Goal: Task Accomplishment & Management: Manage account settings

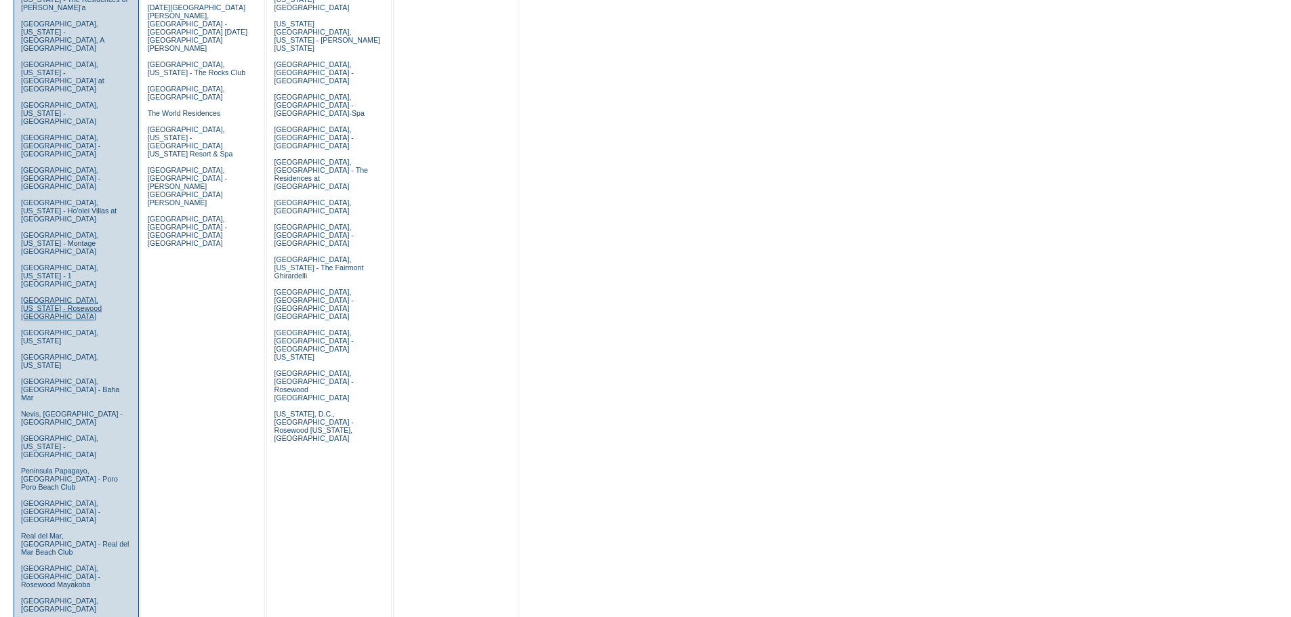
scroll to position [678, 0]
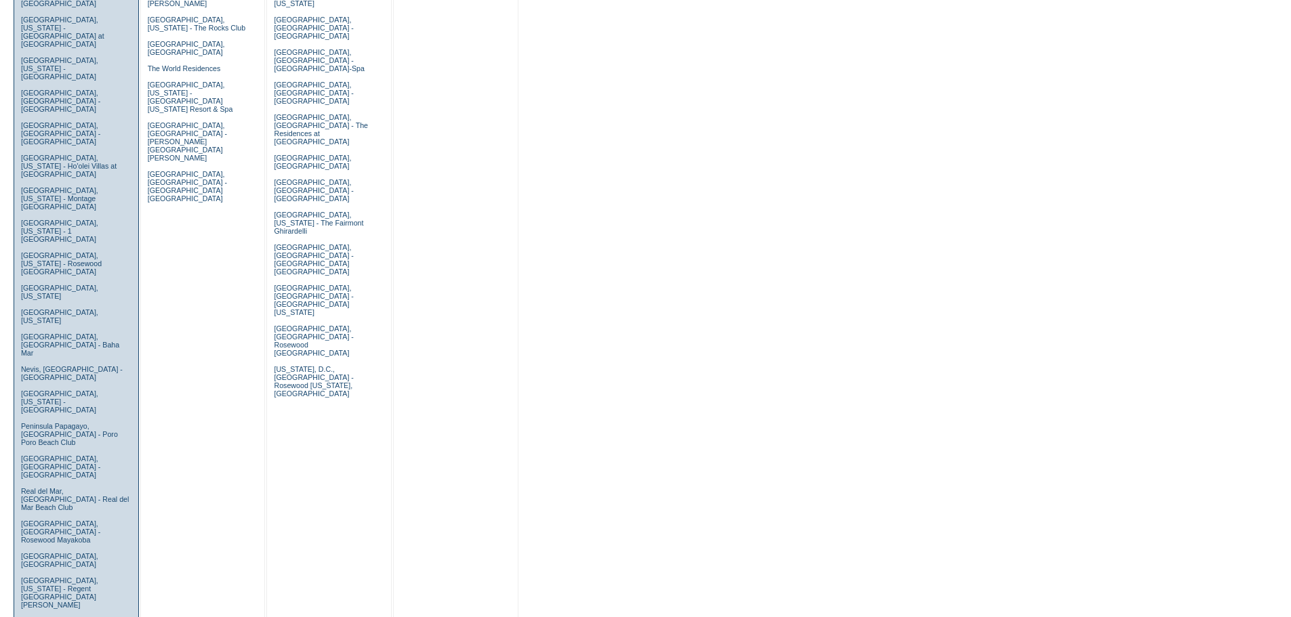
click at [83, 617] on link "[GEOGRAPHIC_DATA], [US_STATE] - The Cloister" at bounding box center [63, 625] width 85 height 16
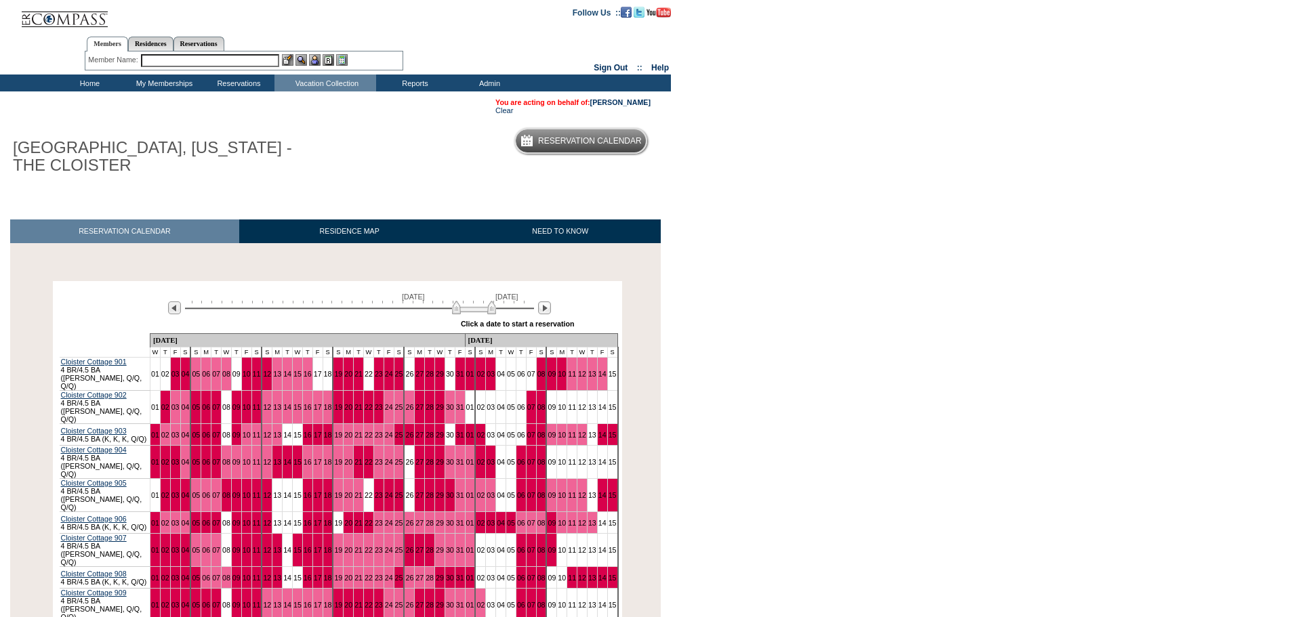
drag, startPoint x: 326, startPoint y: 312, endPoint x: 491, endPoint y: 311, distance: 165.4
click at [491, 311] on img at bounding box center [474, 308] width 44 height 14
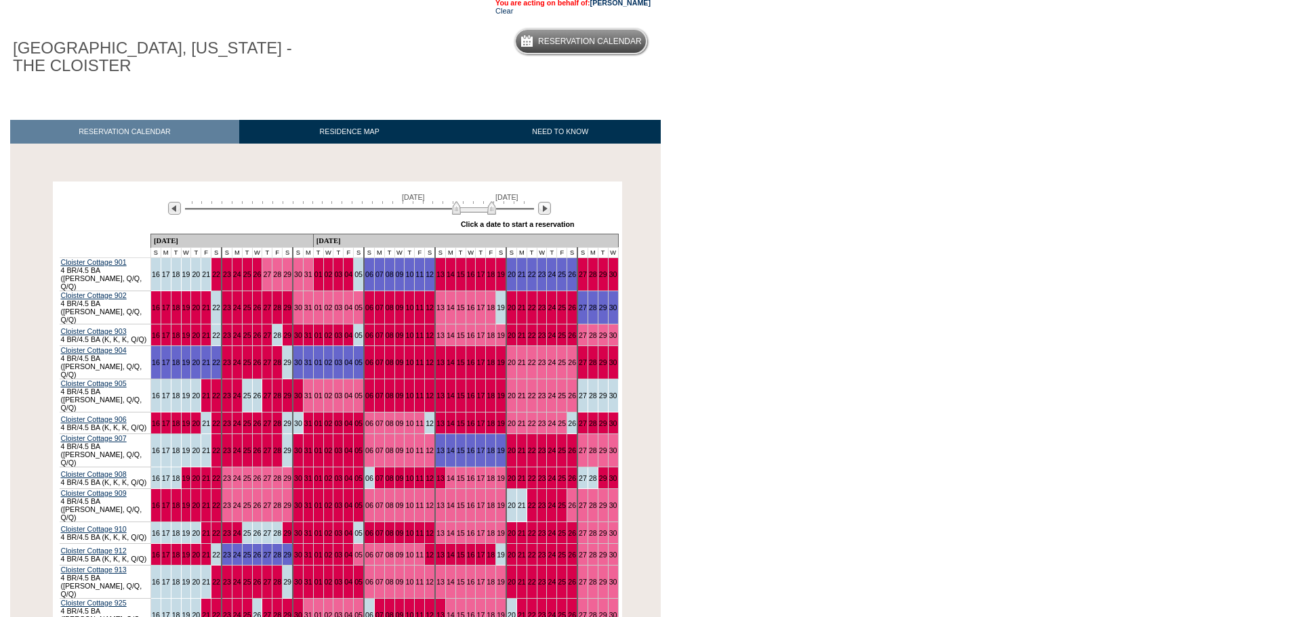
scroll to position [136, 0]
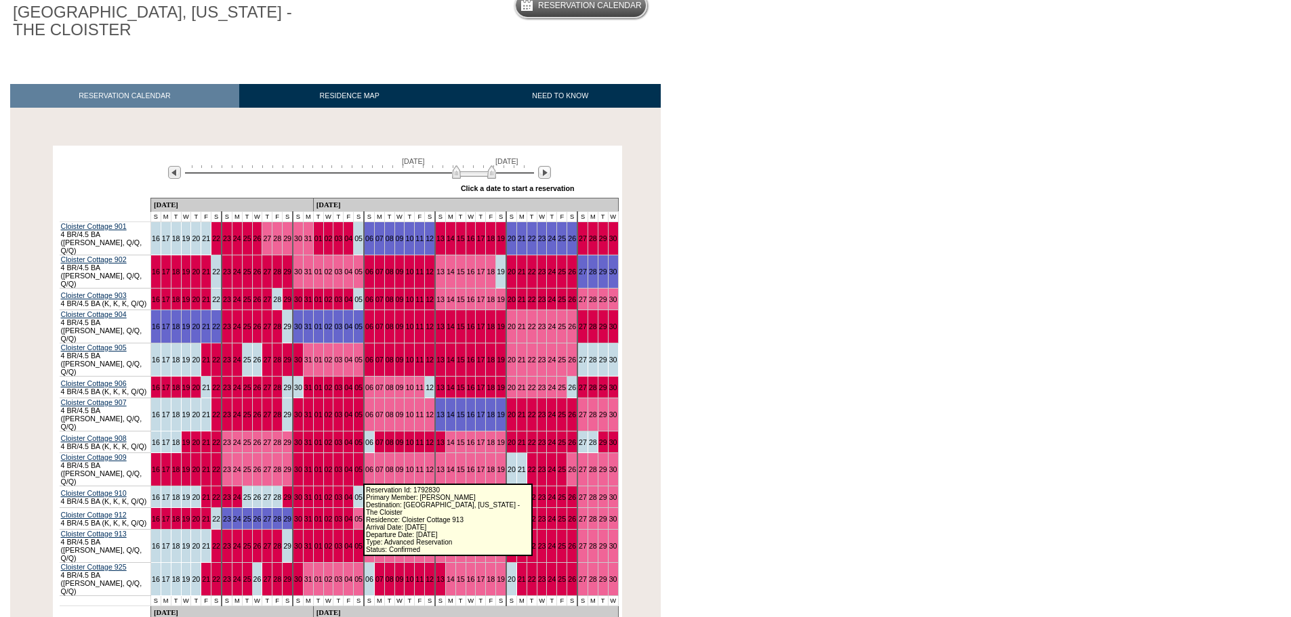
click at [375, 542] on link "07" at bounding box center [379, 546] width 8 height 8
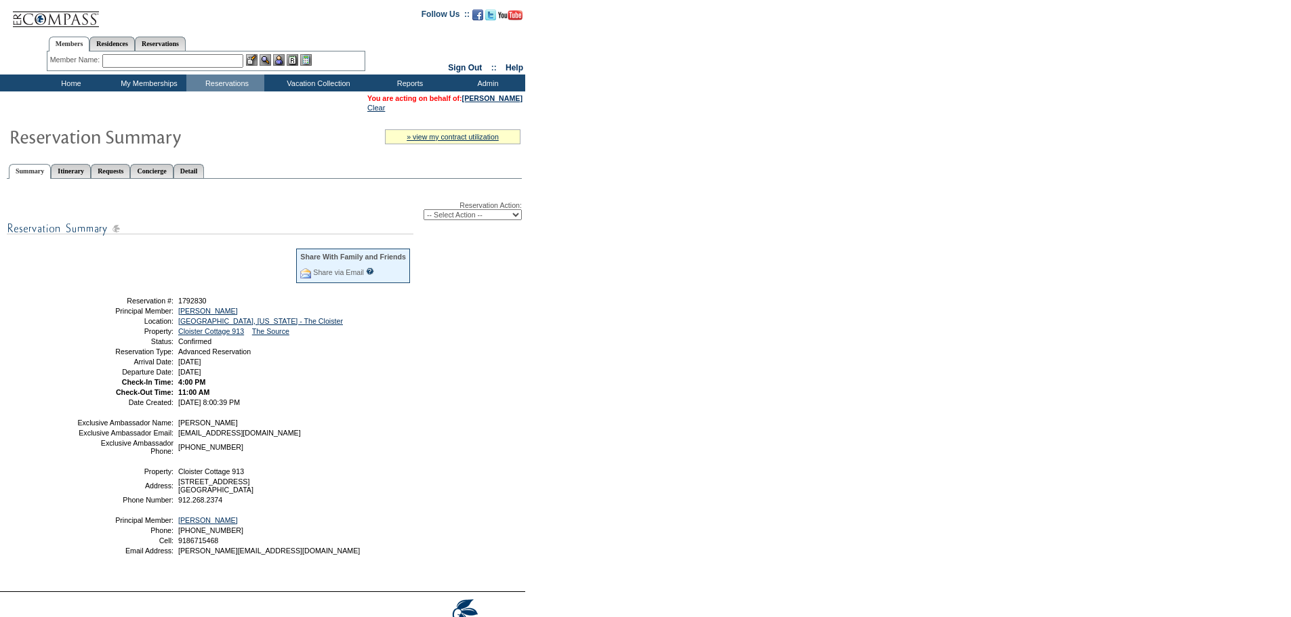
click at [516, 218] on select "-- Select Action -- Modify Reservation Dates Modify Reservation Cost Modify Occ…" at bounding box center [473, 214] width 98 height 11
select select "ChangeDates"
click at [424, 212] on select "-- Select Action -- Modify Reservation Dates Modify Reservation Cost Modify Occ…" at bounding box center [473, 214] width 98 height 11
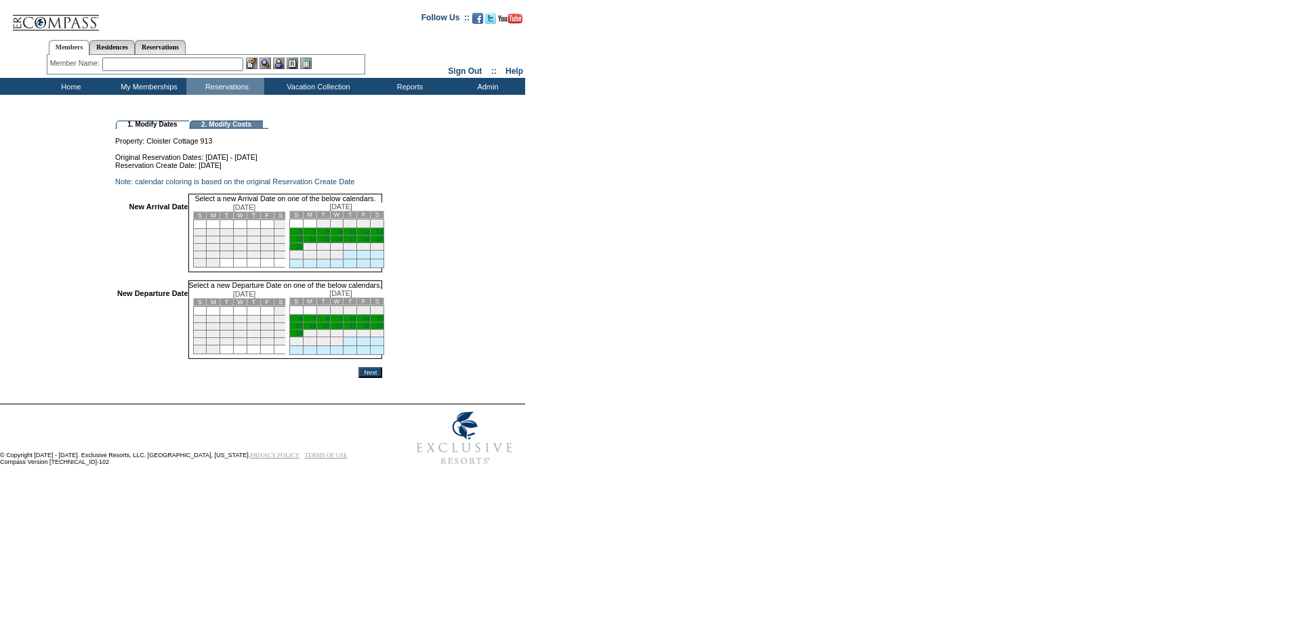
click at [302, 243] on link "13" at bounding box center [299, 239] width 7 height 7
